Goal: Task Accomplishment & Management: Use online tool/utility

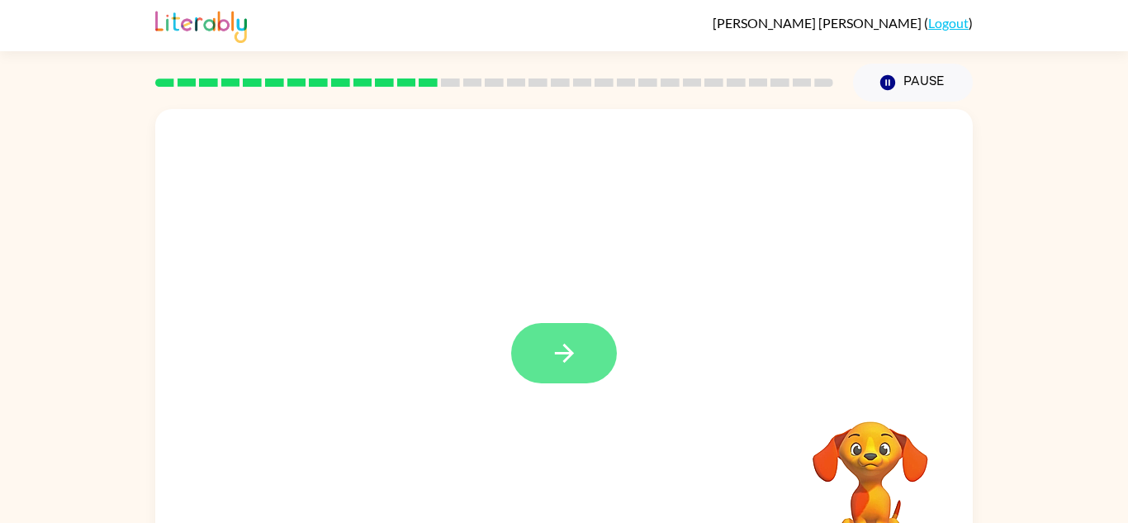
click at [564, 357] on icon "button" at bounding box center [564, 353] width 29 height 29
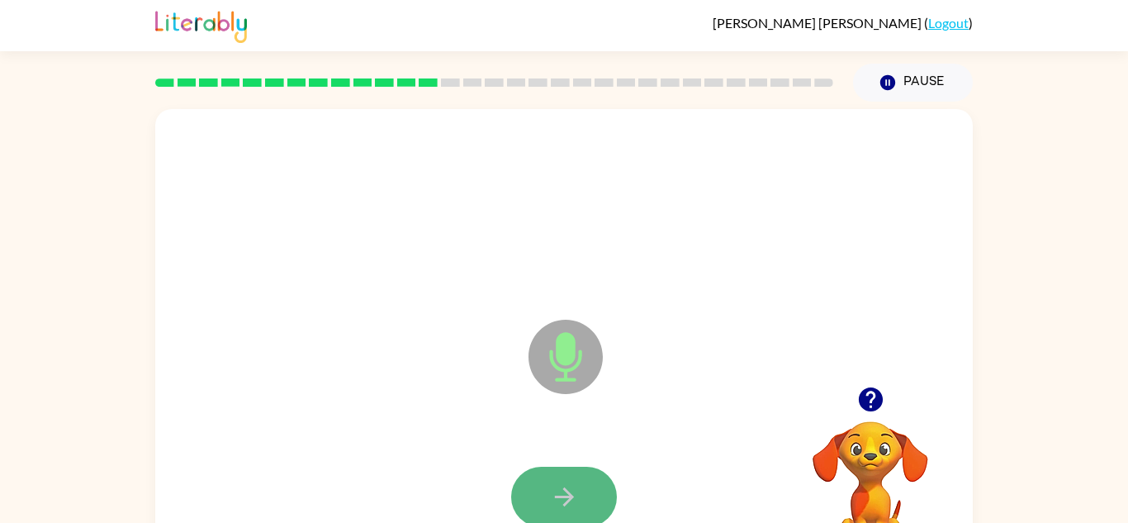
click at [571, 493] on icon "button" at bounding box center [564, 496] width 29 height 29
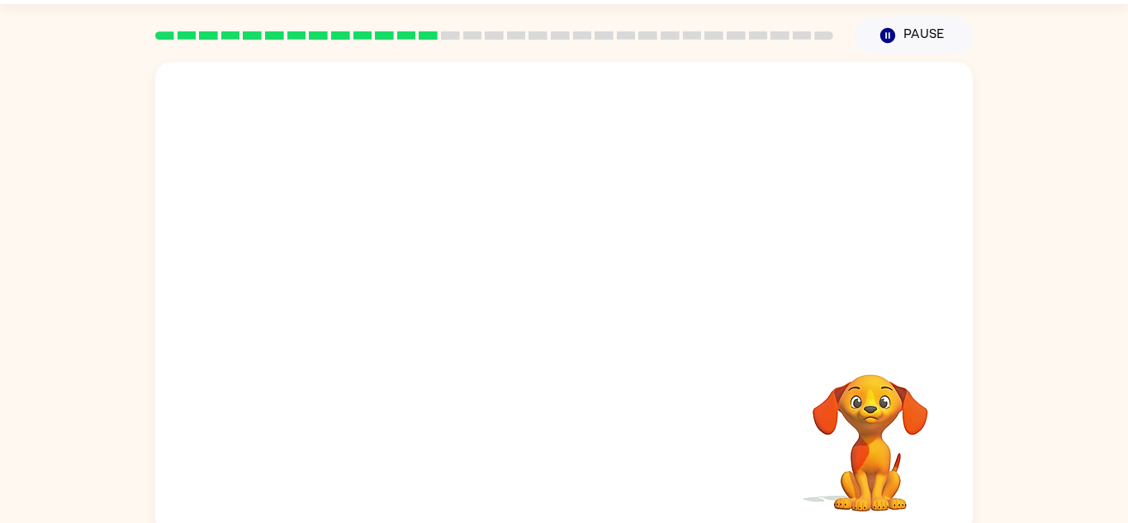
scroll to position [42, 0]
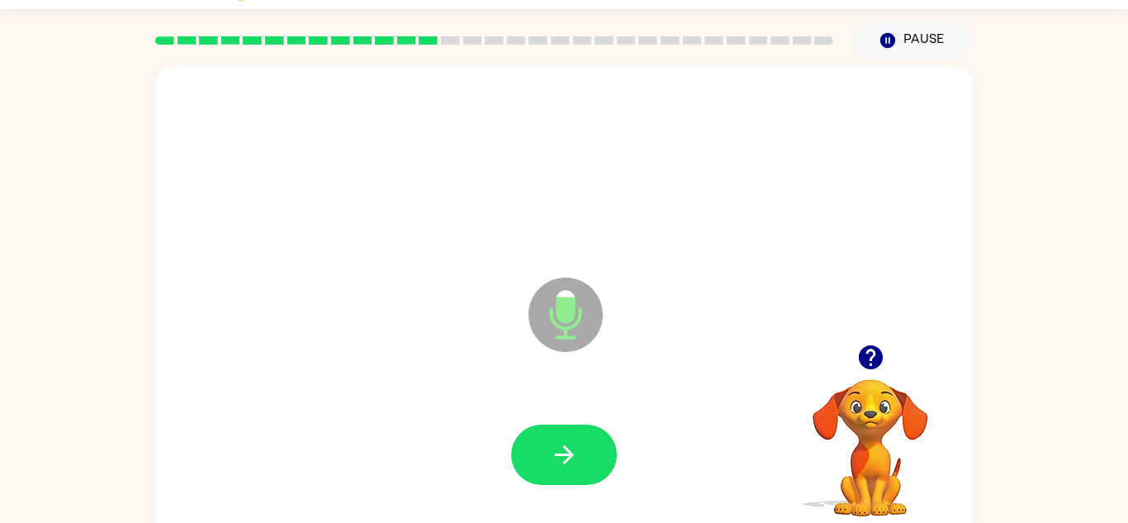
click at [571, 492] on div at bounding box center [564, 454] width 785 height 135
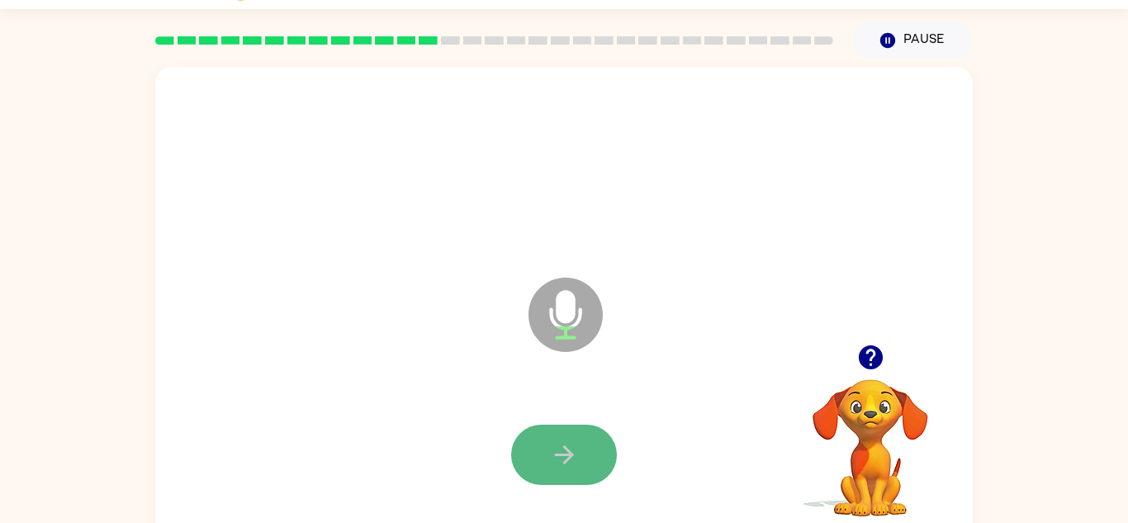
click at [567, 455] on icon "button" at bounding box center [563, 454] width 19 height 19
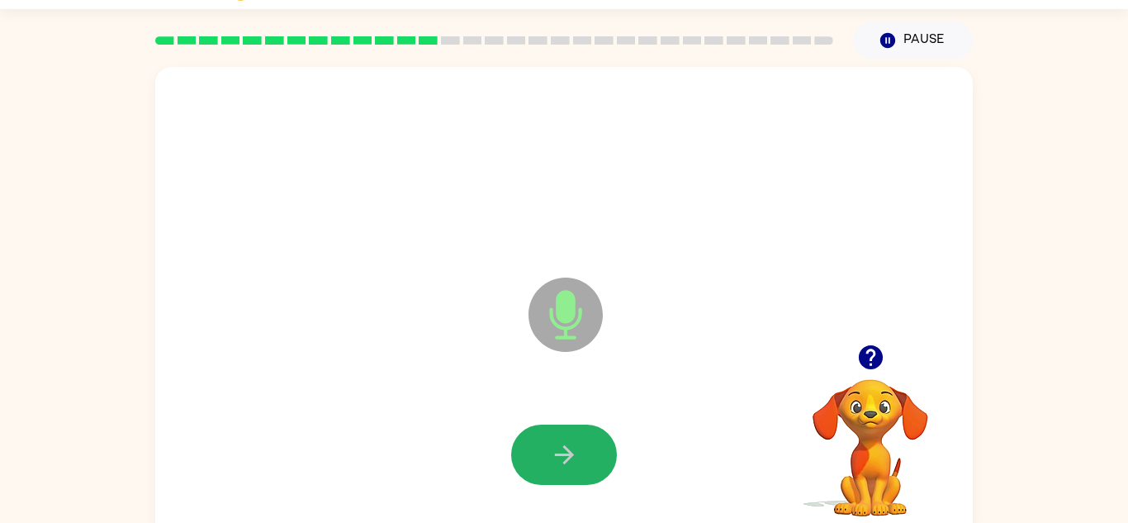
click at [567, 455] on icon "button" at bounding box center [563, 454] width 19 height 19
click at [567, 458] on icon "button" at bounding box center [563, 454] width 19 height 19
click at [569, 458] on icon "button" at bounding box center [563, 454] width 19 height 19
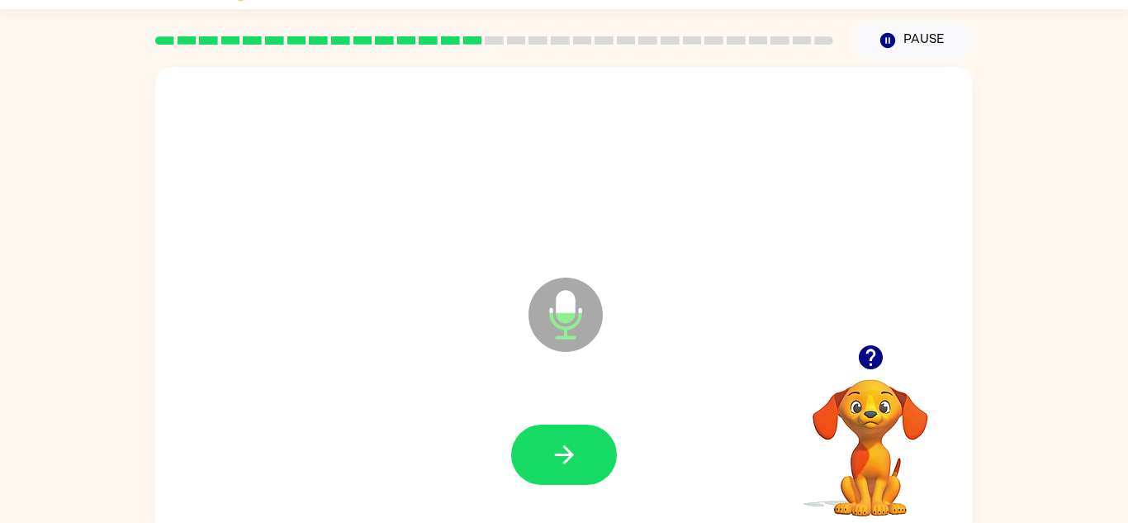
click at [569, 458] on icon "button" at bounding box center [563, 454] width 19 height 19
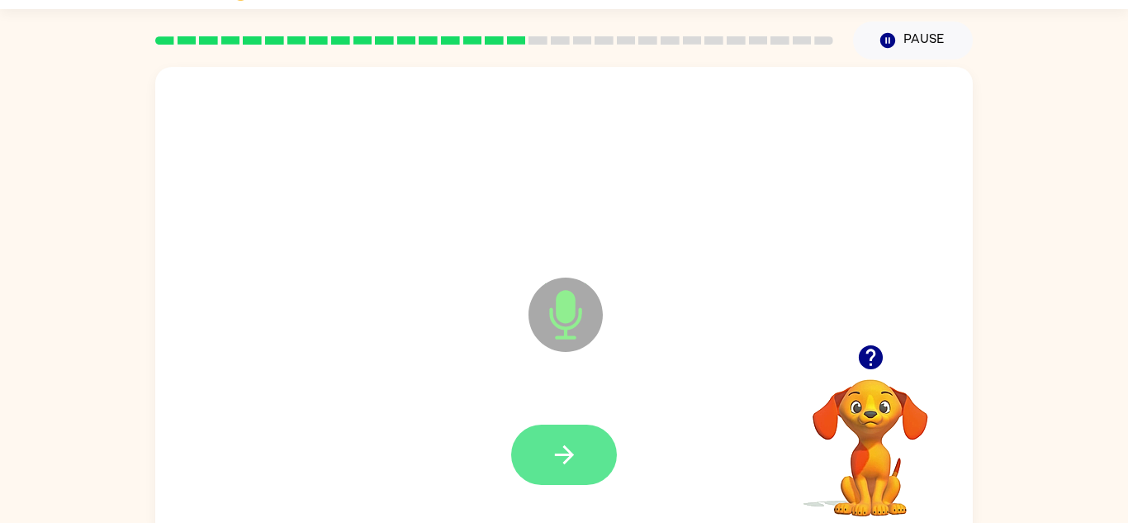
click at [582, 467] on button "button" at bounding box center [564, 455] width 106 height 60
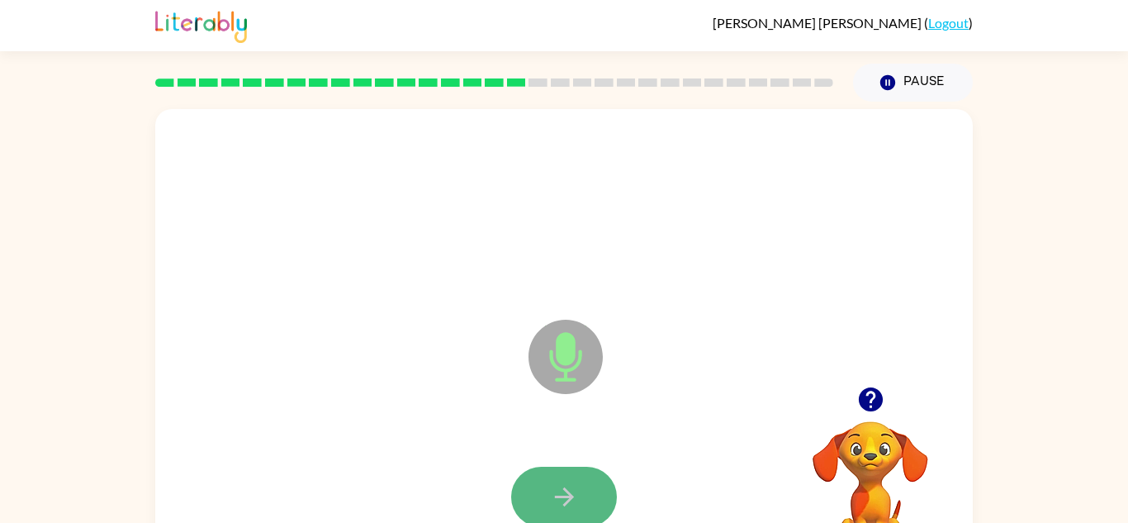
click at [545, 496] on button "button" at bounding box center [564, 497] width 106 height 60
click at [569, 491] on icon "button" at bounding box center [564, 496] width 29 height 29
click at [567, 492] on icon "button" at bounding box center [563, 496] width 19 height 19
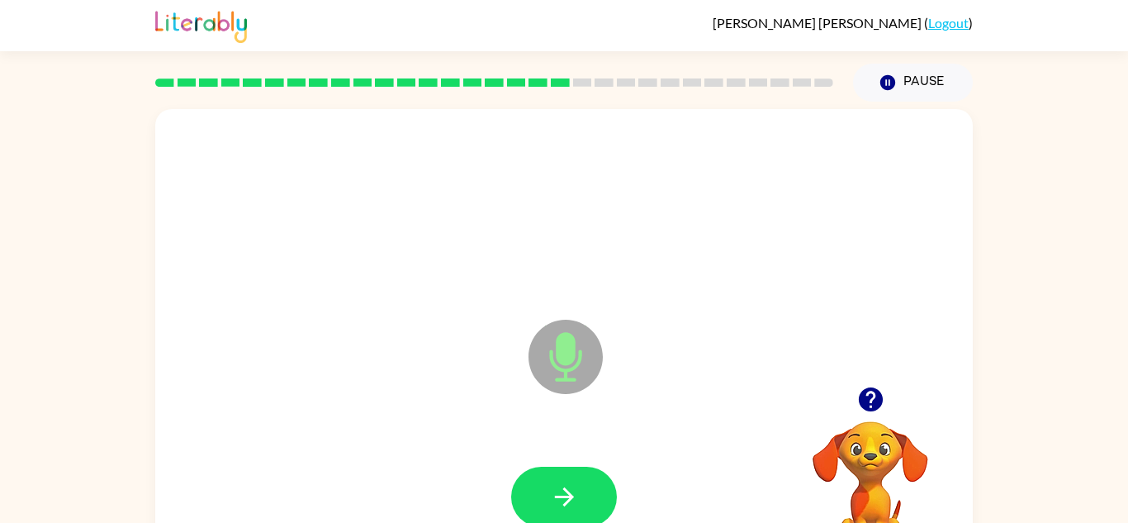
click at [567, 492] on icon "button" at bounding box center [563, 496] width 19 height 19
click at [566, 493] on icon "button" at bounding box center [564, 496] width 29 height 29
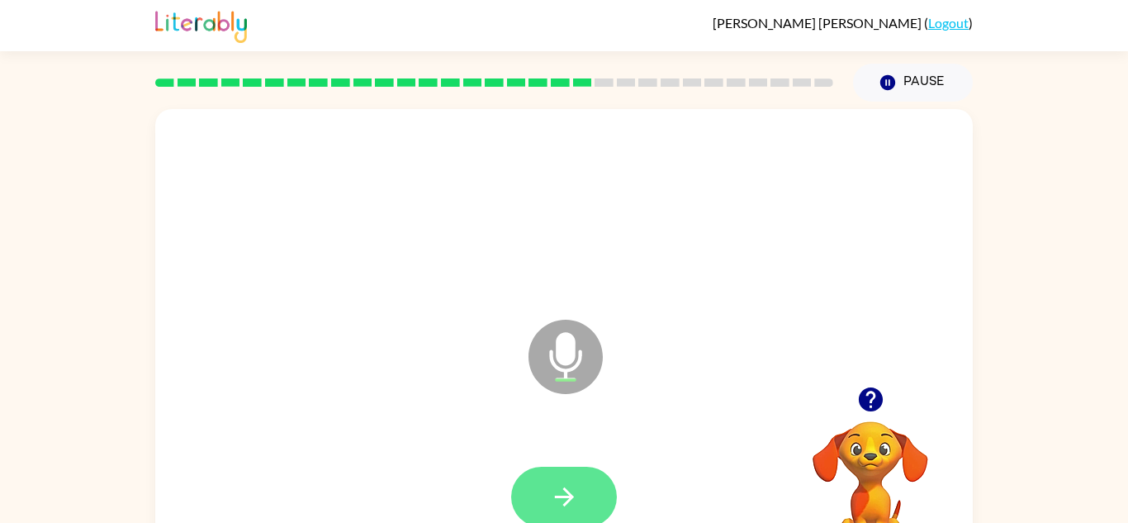
click at [584, 515] on button "button" at bounding box center [564, 497] width 106 height 60
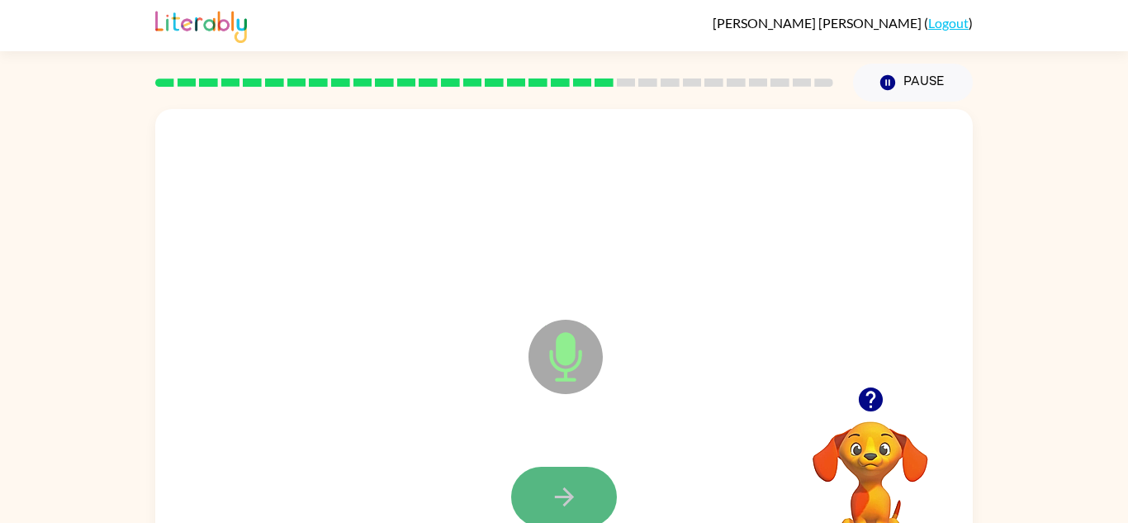
click at [568, 489] on icon "button" at bounding box center [564, 496] width 29 height 29
click at [569, 488] on icon "button" at bounding box center [564, 496] width 29 height 29
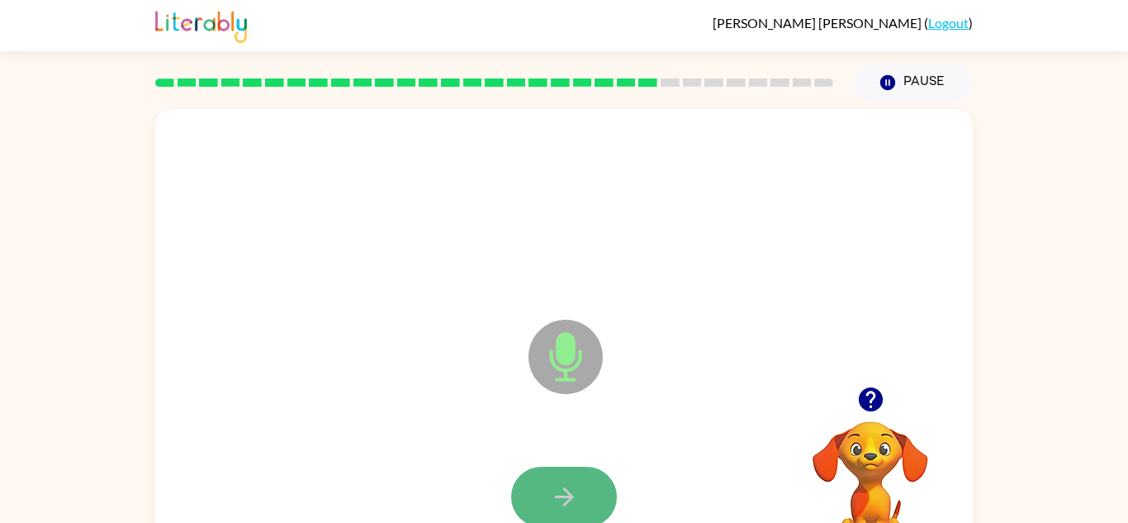
click at [568, 488] on icon "button" at bounding box center [564, 496] width 29 height 29
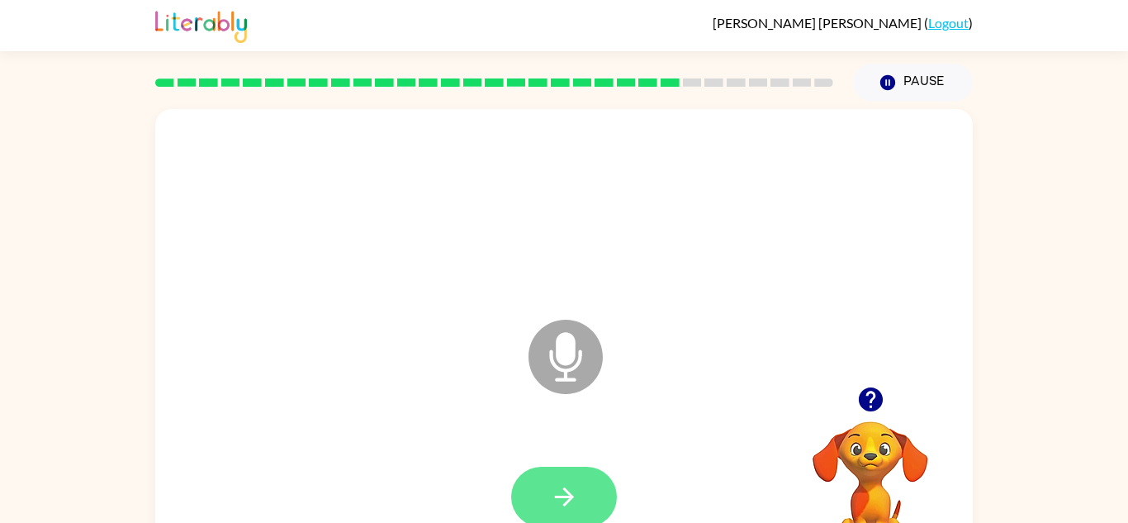
click at [555, 478] on button "button" at bounding box center [564, 497] width 106 height 60
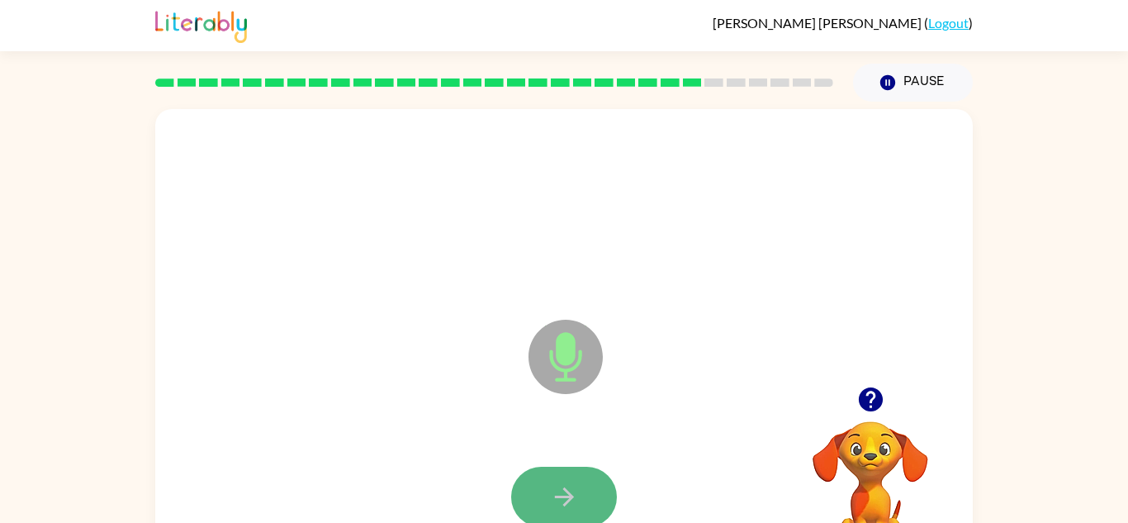
click at [569, 496] on icon "button" at bounding box center [563, 496] width 19 height 19
click at [578, 496] on button "button" at bounding box center [564, 497] width 106 height 60
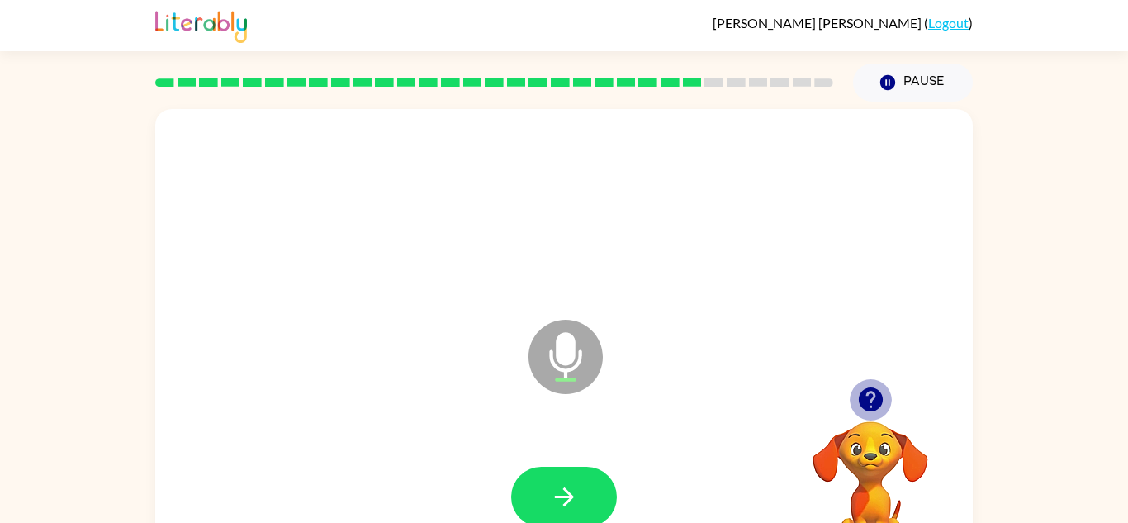
click at [875, 395] on icon "button" at bounding box center [870, 399] width 24 height 24
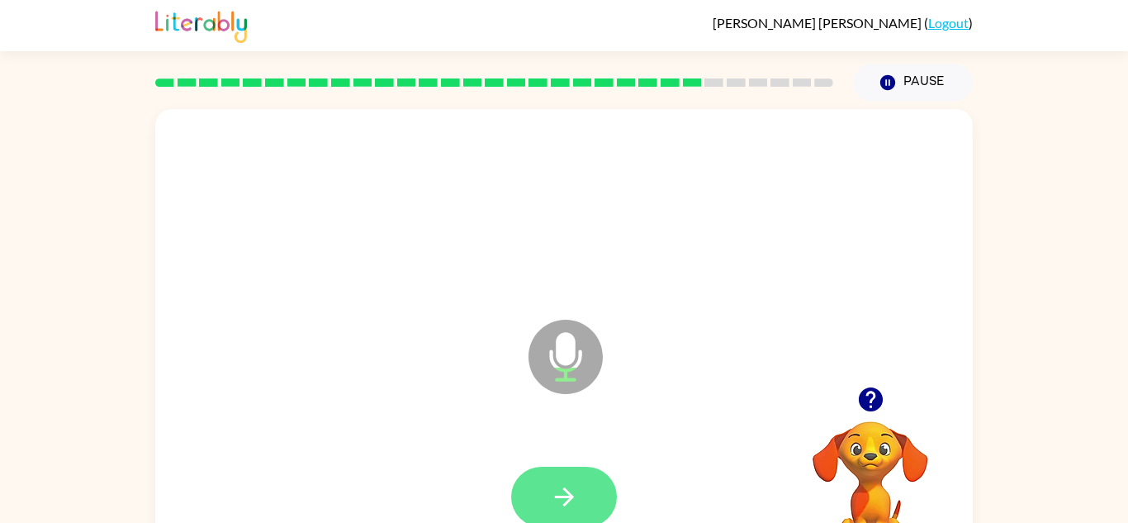
click at [576, 500] on icon "button" at bounding box center [564, 496] width 29 height 29
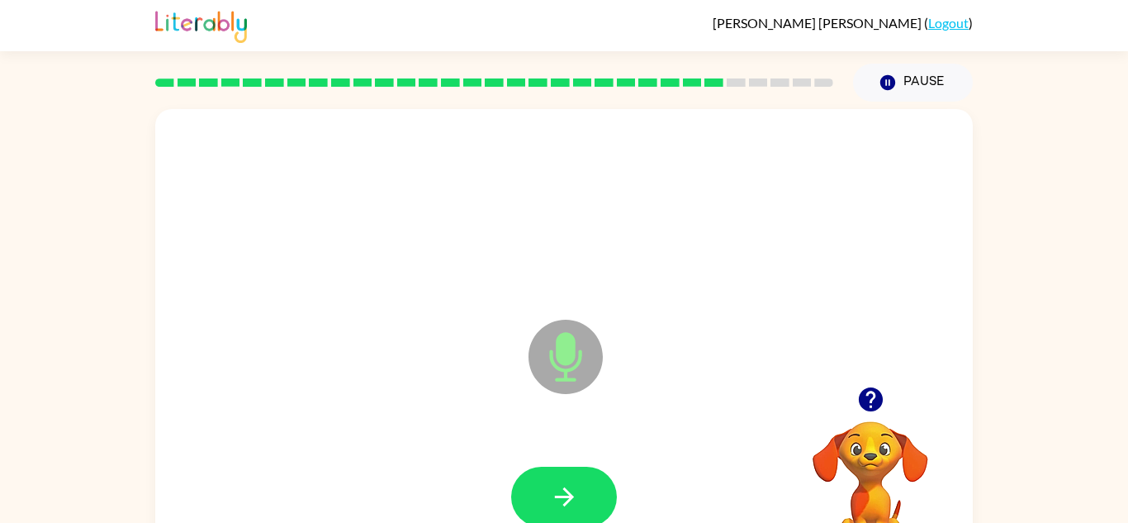
click at [576, 500] on icon "button" at bounding box center [564, 496] width 29 height 29
click at [577, 501] on icon "button" at bounding box center [564, 496] width 29 height 29
click at [577, 502] on icon "button" at bounding box center [564, 496] width 29 height 29
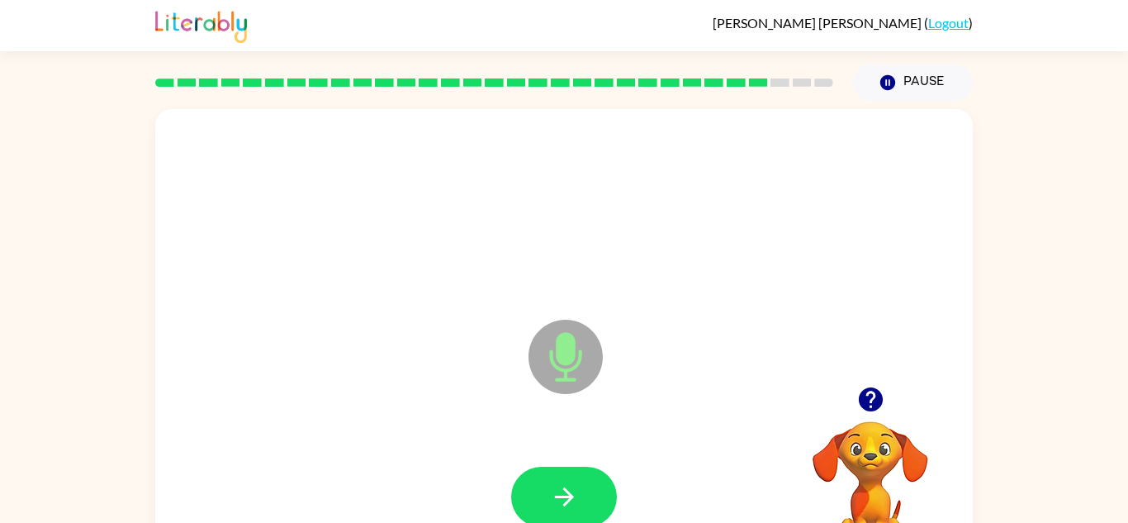
click at [577, 502] on icon "button" at bounding box center [564, 496] width 29 height 29
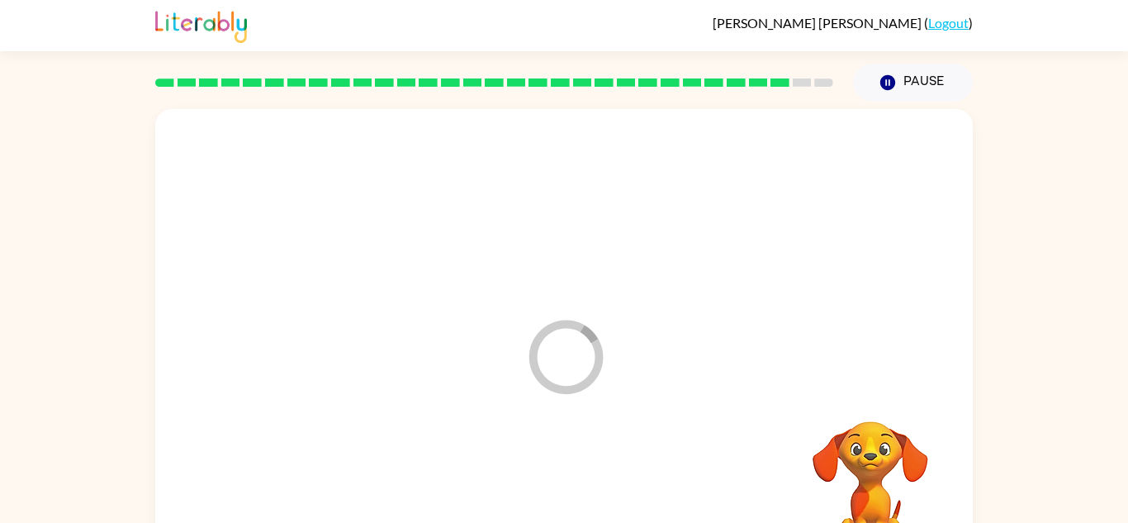
click at [578, 503] on div at bounding box center [564, 496] width 785 height 135
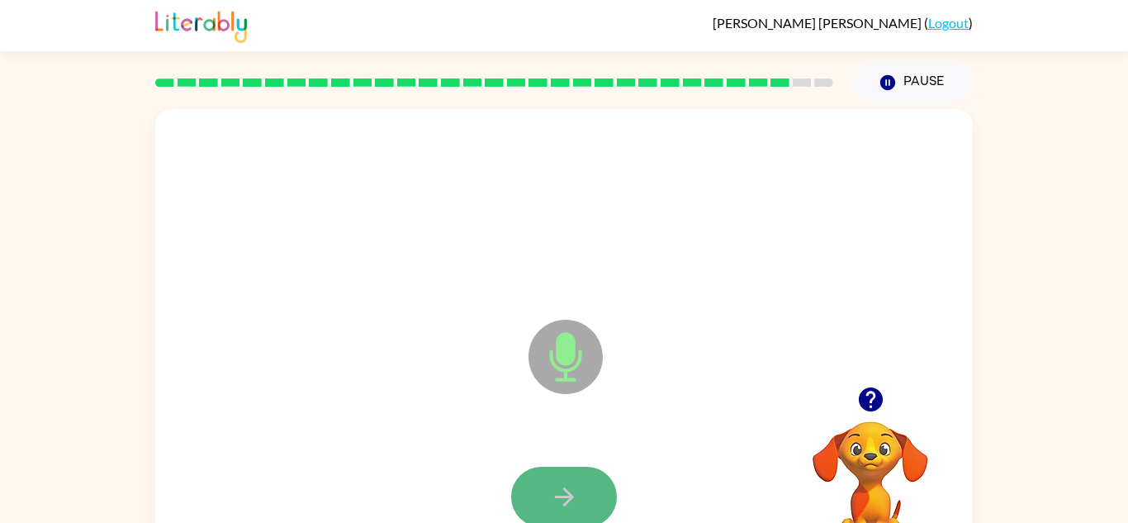
click at [584, 498] on button "button" at bounding box center [564, 497] width 106 height 60
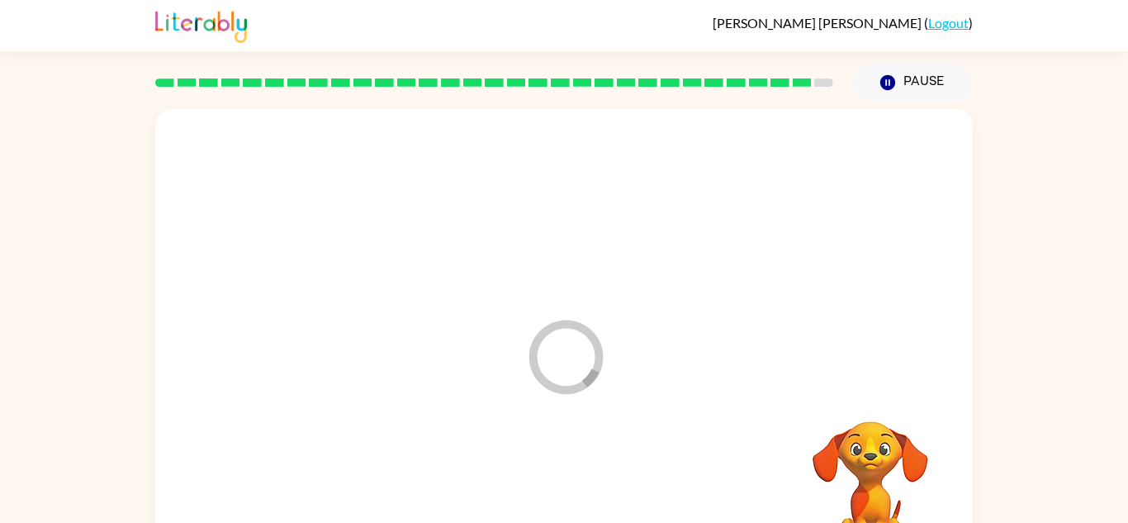
click at [584, 500] on div at bounding box center [564, 496] width 785 height 135
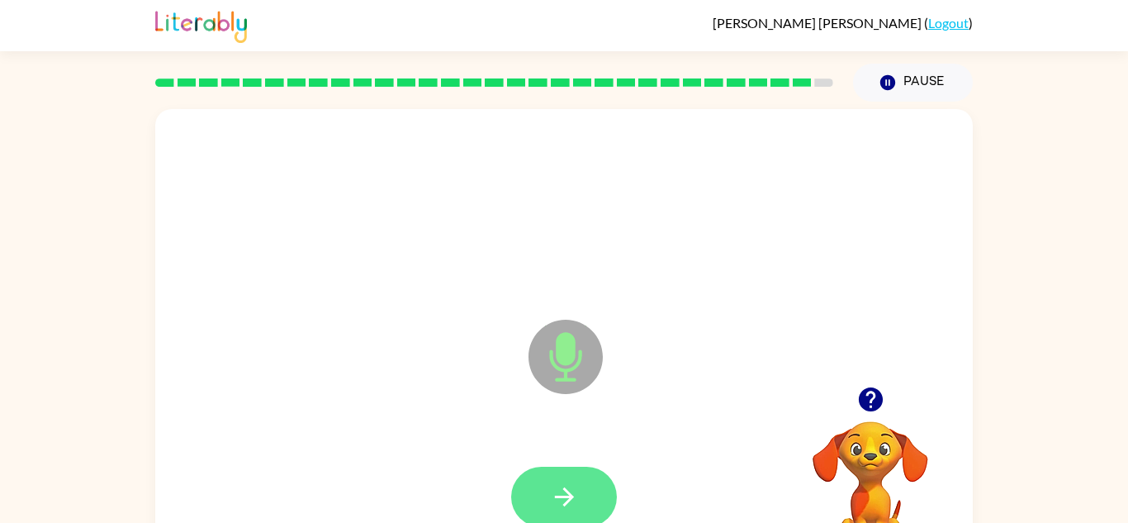
click at [586, 510] on button "button" at bounding box center [564, 497] width 106 height 60
